Goal: Navigation & Orientation: Find specific page/section

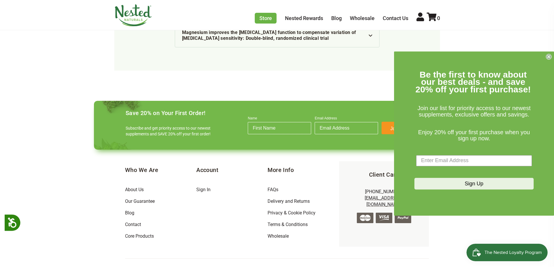
click at [546, 52] on form "Be the first to know about our best deals - and save 20% off your first purchas…" at bounding box center [474, 134] width 160 height 164
click at [546, 57] on icon "Close dialog" at bounding box center [549, 57] width 6 height 6
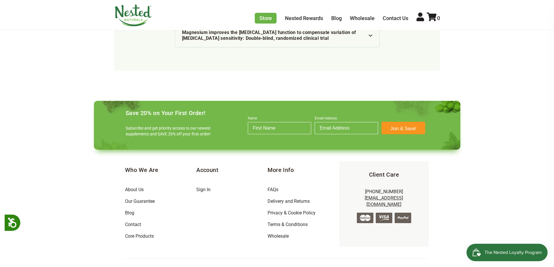
click at [150, 264] on footer "Save 20% on Your First Order! Subscribe and get priority access to our newest s…" at bounding box center [277, 191] width 376 height 191
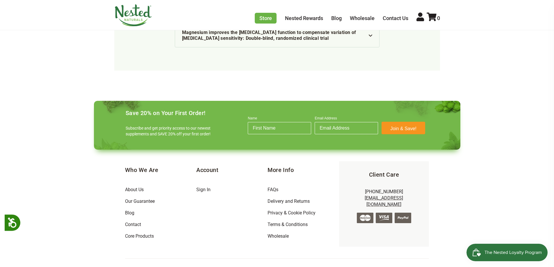
click at [37, 21] on div "Store Healthy Aging Super Greens D-Mannose Choline Restful Sleep LUNA Sleep Sup…" at bounding box center [277, 15] width 554 height 30
click at [137, 265] on footer "Save 20% on Your First Order! Subscribe and get priority access to our newest s…" at bounding box center [277, 191] width 376 height 191
drag, startPoint x: 77, startPoint y: 172, endPoint x: 97, endPoint y: 172, distance: 20.4
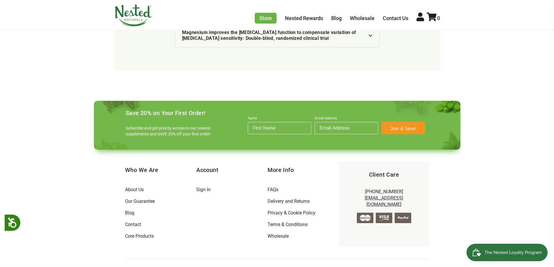
click at [360, 17] on link "Wholesale" at bounding box center [362, 18] width 25 height 6
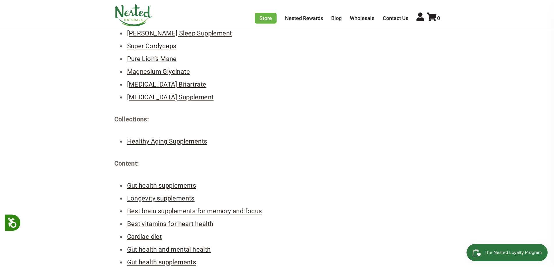
drag, startPoint x: 78, startPoint y: 201, endPoint x: 68, endPoint y: 159, distance: 43.5
click at [78, 200] on main "Nested Naturals Core Products & Content Products: Super Greens Brain Superfood …" at bounding box center [277, 130] width 554 height 368
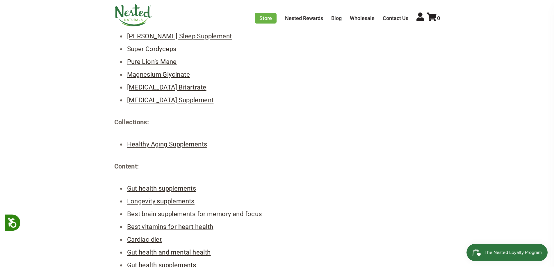
scroll to position [117, 0]
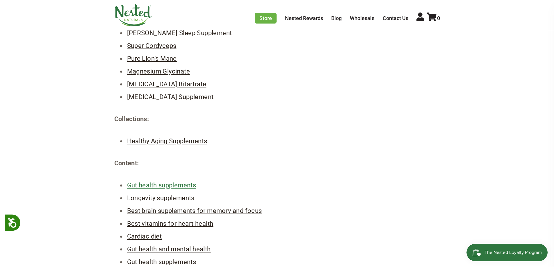
drag, startPoint x: 183, startPoint y: 178, endPoint x: 183, endPoint y: 185, distance: 6.7
click at [183, 180] on div "Products: Super Greens Brain Superfood Tonic [PERSON_NAME] Sleep Supplement Sup…" at bounding box center [277, 146] width 326 height 333
click at [183, 185] on span "Gut health supplements" at bounding box center [161, 185] width 69 height 7
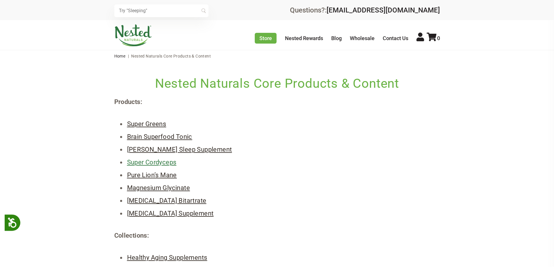
click at [135, 166] on link "Super Cordyceps" at bounding box center [151, 162] width 49 height 7
click at [159, 175] on link "Pure Lion’s Mane" at bounding box center [152, 175] width 50 height 7
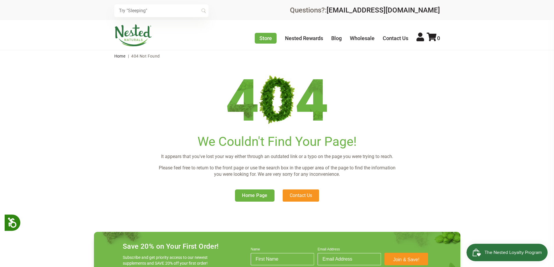
click at [62, 102] on main "We Couldn't Find Your Page! It appears that you've lost your way either through…" at bounding box center [277, 132] width 554 height 140
